Goal: Information Seeking & Learning: Learn about a topic

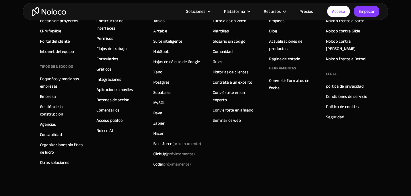
scroll to position [3326, 0]
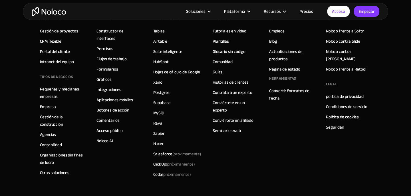
click at [343, 113] on font "Política de cookies" at bounding box center [342, 117] width 33 height 8
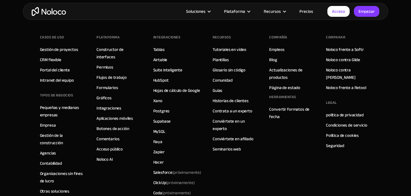
scroll to position [634, 0]
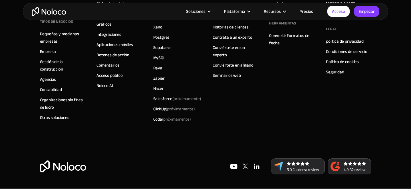
click at [337, 37] on font "política de privacidad" at bounding box center [345, 41] width 38 height 8
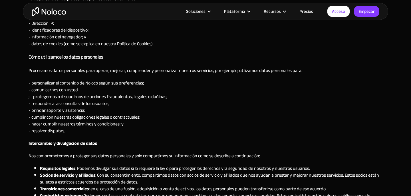
scroll to position [419, 0]
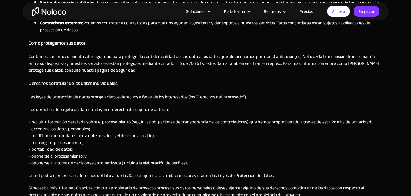
click at [208, 90] on div "Última actualización: [DATE][PERSON_NAME] Esta Política de Privacidad cubre los…" at bounding box center [206, 58] width 354 height 1123
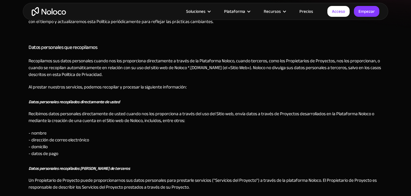
scroll to position [212, 0]
